Goal: Check status: Check status

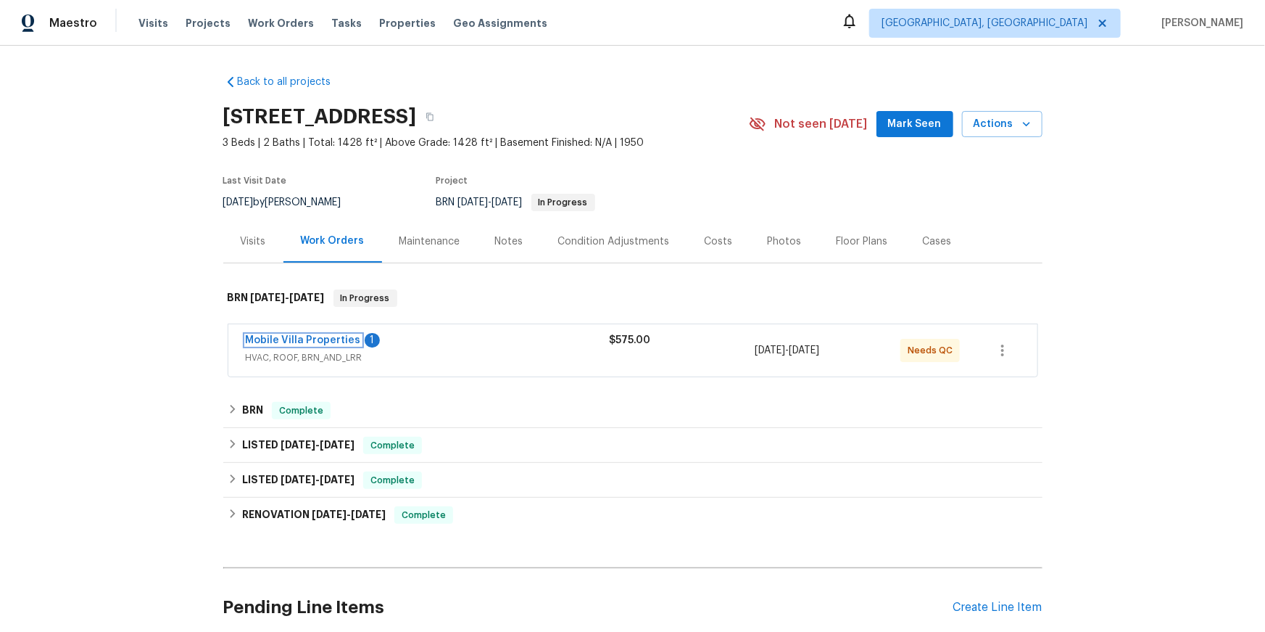
click at [315, 345] on link "Mobile Villa Properties" at bounding box center [303, 340] width 115 height 10
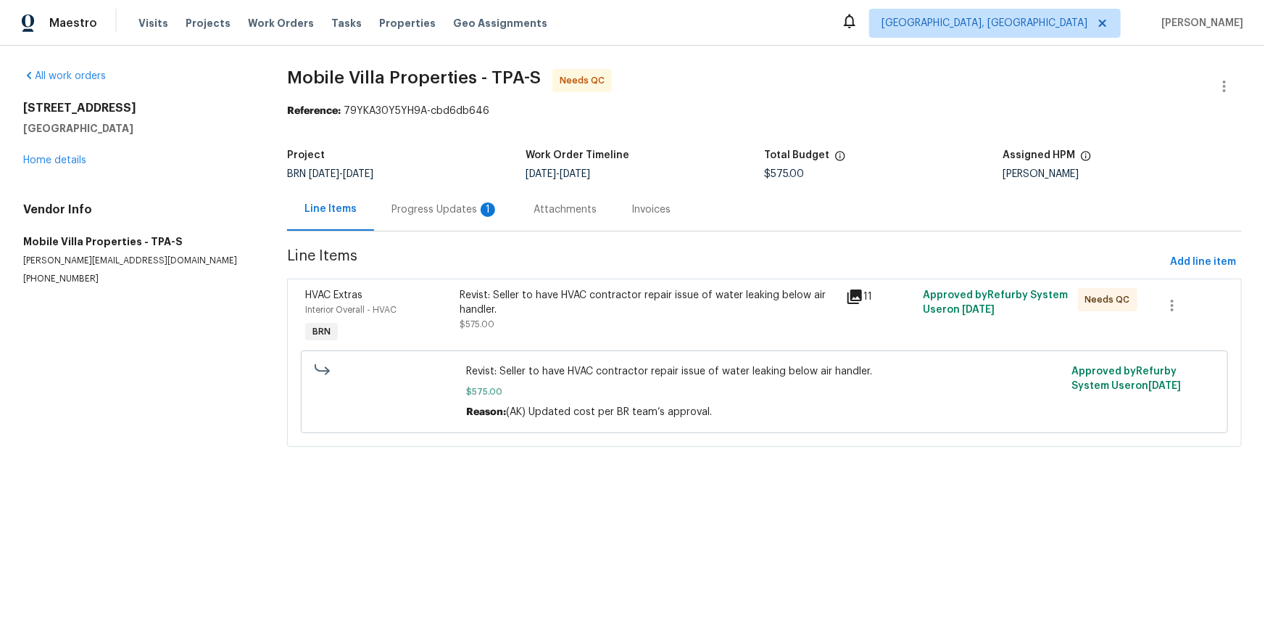
click at [489, 231] on div "Progress Updates 1" at bounding box center [445, 209] width 142 height 43
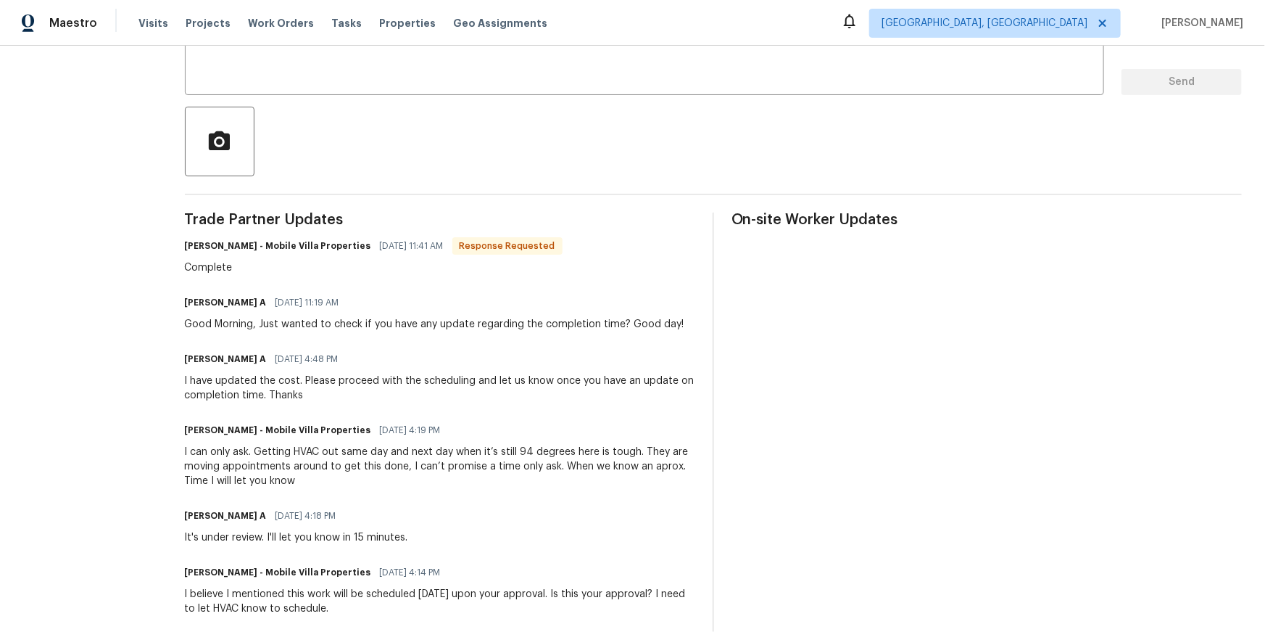
scroll to position [286, 0]
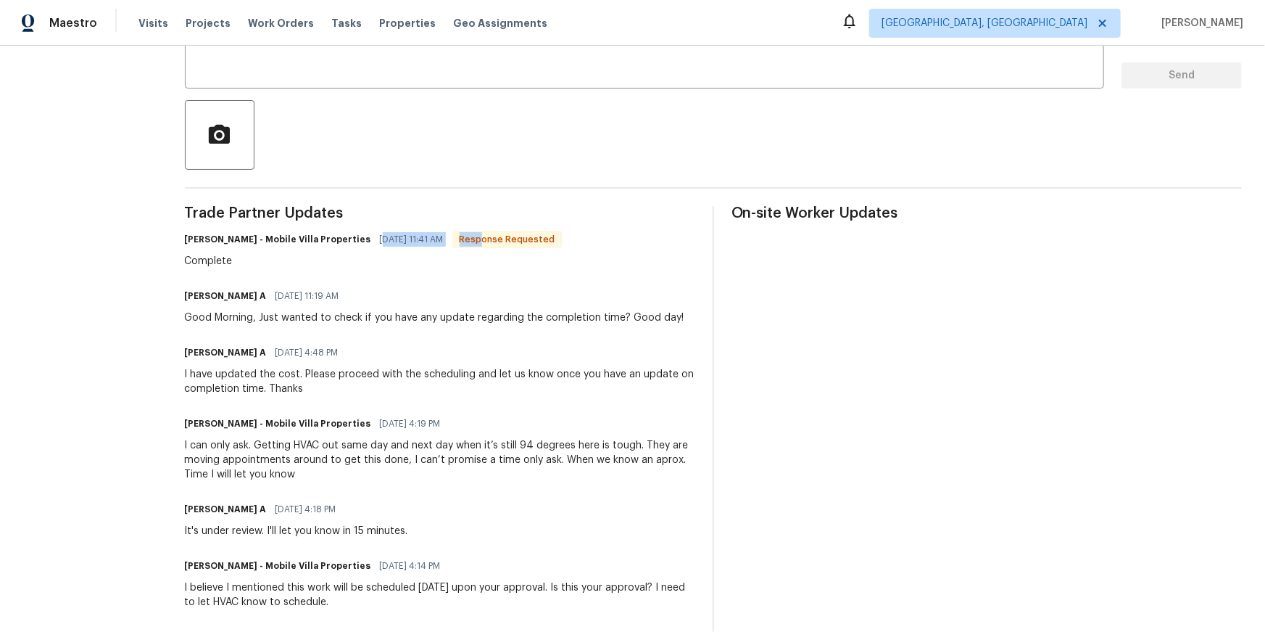
drag, startPoint x: 407, startPoint y: 318, endPoint x: 555, endPoint y: 318, distance: 147.9
click at [555, 249] on div "[PERSON_NAME] - Mobile Villa Properties [DATE] 11:41 AM Response Requested" at bounding box center [374, 239] width 378 height 20
drag, startPoint x: 199, startPoint y: 318, endPoint x: 456, endPoint y: 342, distance: 257.8
copy div "[PERSON_NAME] - Mobile Villa Properties [DATE] 11:41 AM Response Requested Comp…"
